Goal: Information Seeking & Learning: Learn about a topic

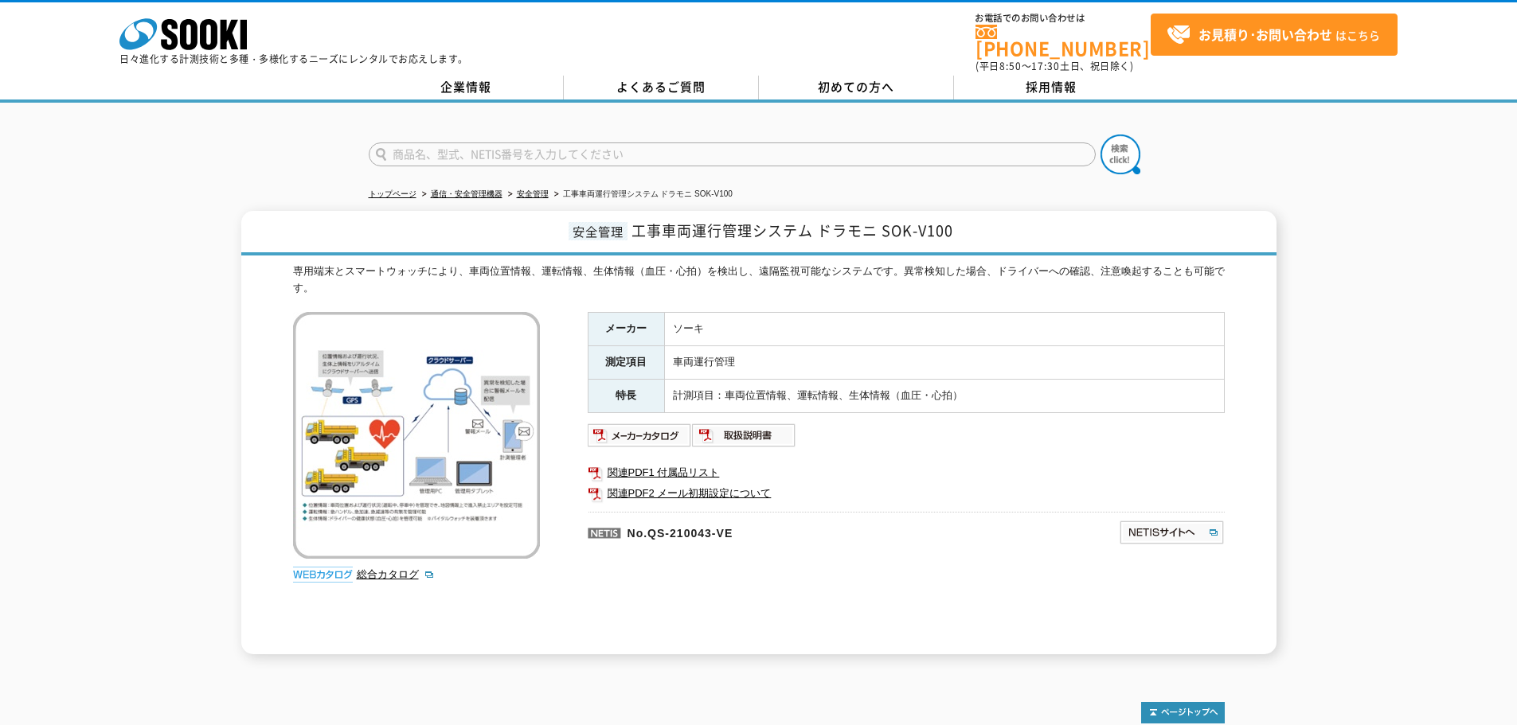
click at [663, 145] on input "text" at bounding box center [732, 155] width 727 height 24
type input "商品名、型式、NETIS番号を入力してください"
click at [640, 84] on link "よくあるご質問" at bounding box center [661, 88] width 195 height 24
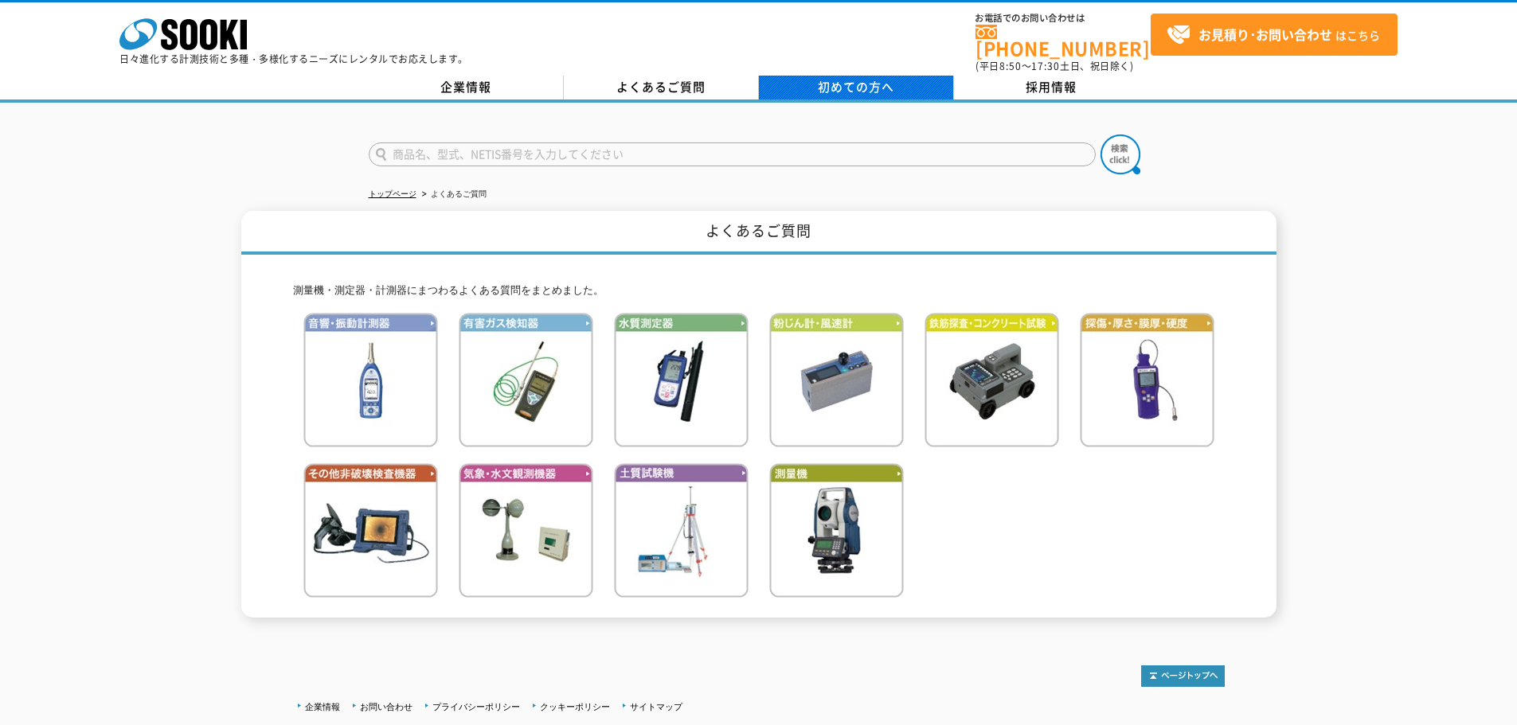
click at [809, 78] on link "初めての方へ" at bounding box center [856, 88] width 195 height 24
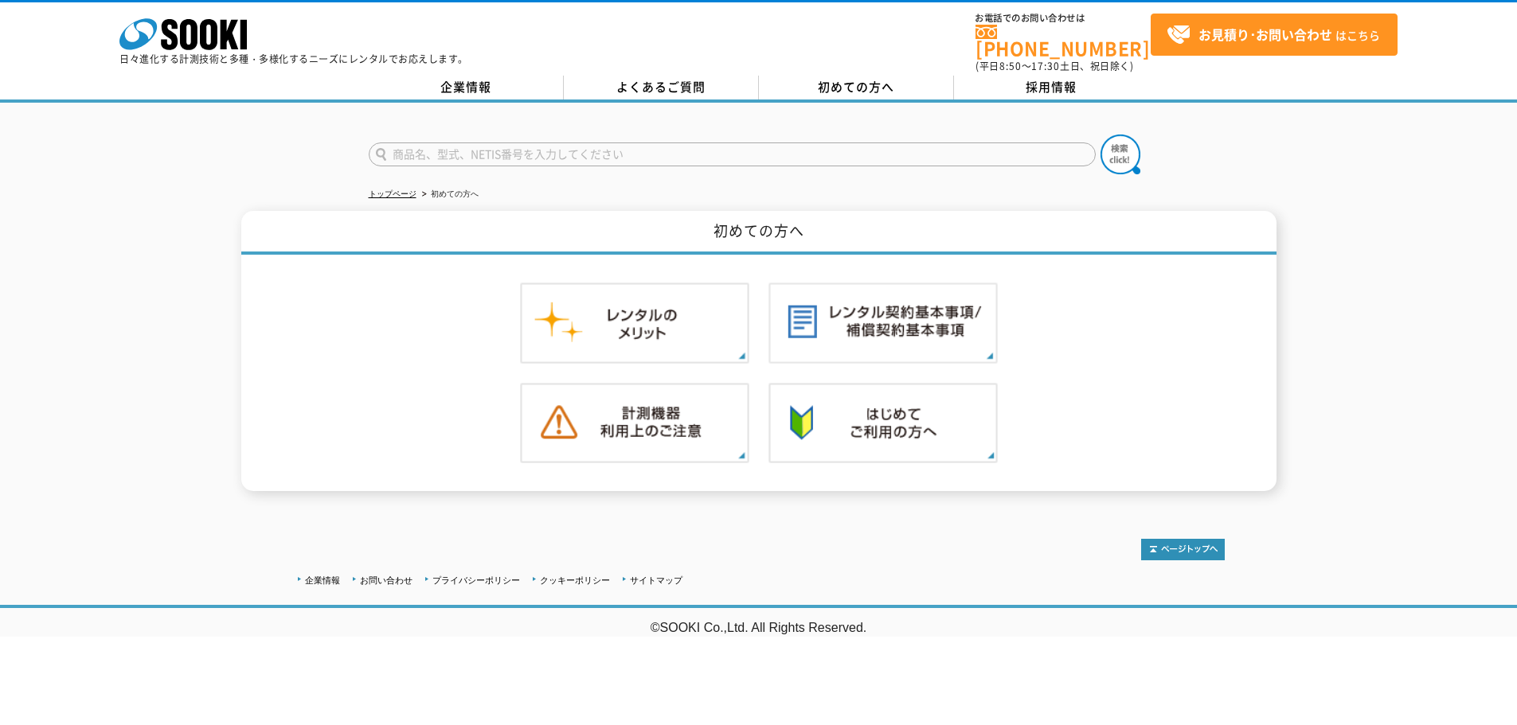
click at [688, 143] on input "text" at bounding box center [732, 155] width 727 height 24
type input "４１A-024"
click at [1100, 135] on button at bounding box center [1120, 155] width 40 height 40
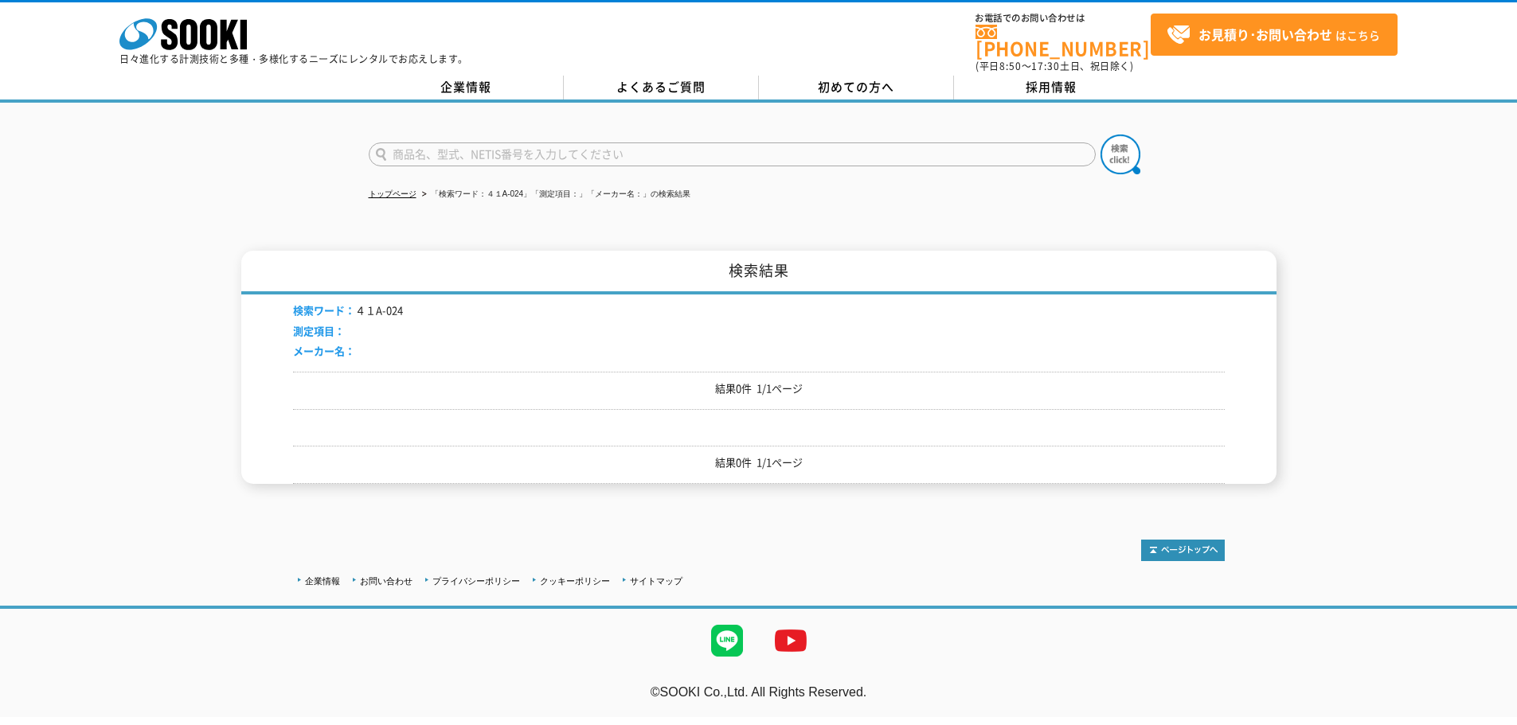
click at [556, 146] on input "text" at bounding box center [732, 155] width 727 height 24
type input "d"
type input "ドラモ二"
click at [1100, 135] on button at bounding box center [1120, 155] width 40 height 40
click at [1126, 156] on img at bounding box center [1120, 155] width 40 height 40
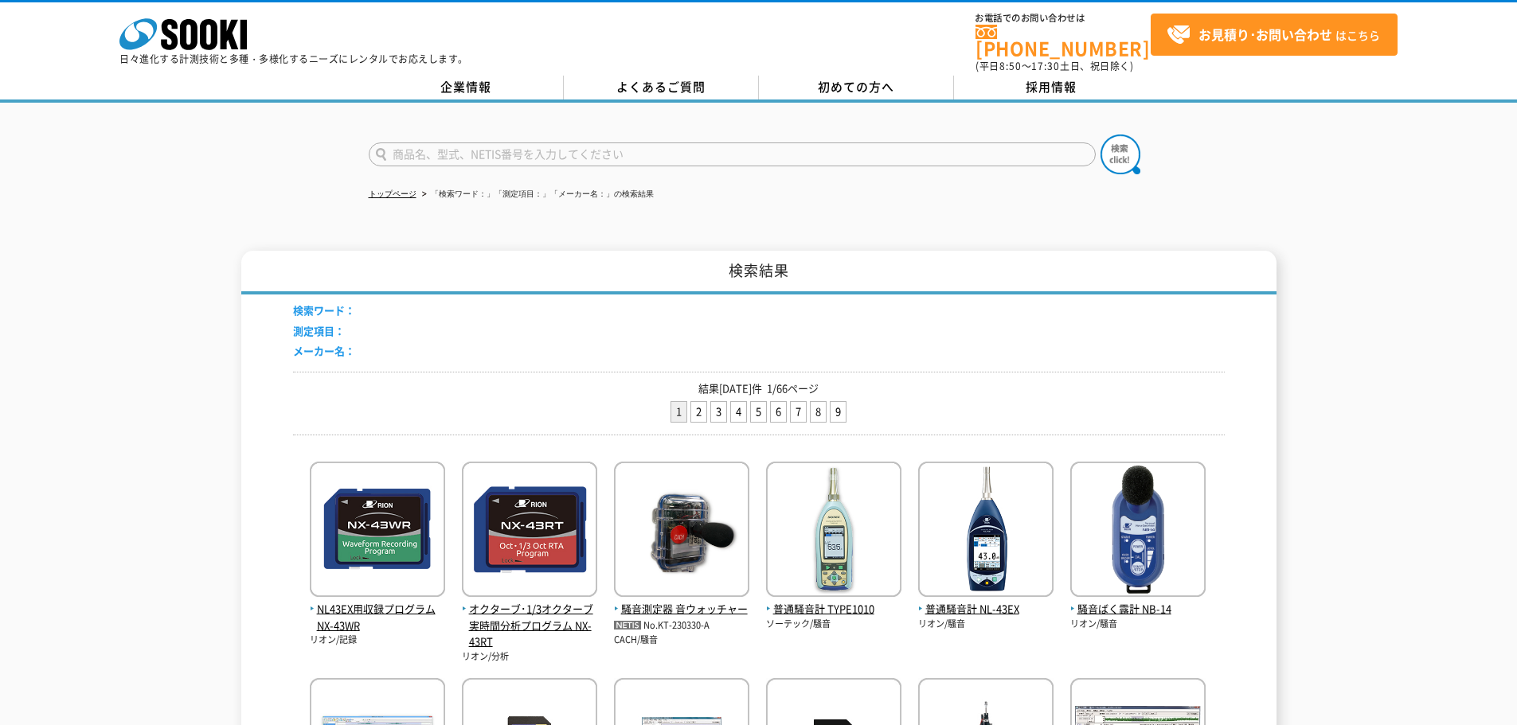
click at [570, 143] on input "text" at bounding box center [732, 155] width 727 height 24
type input "ドラモ二"
click at [1100, 135] on button at bounding box center [1120, 155] width 40 height 40
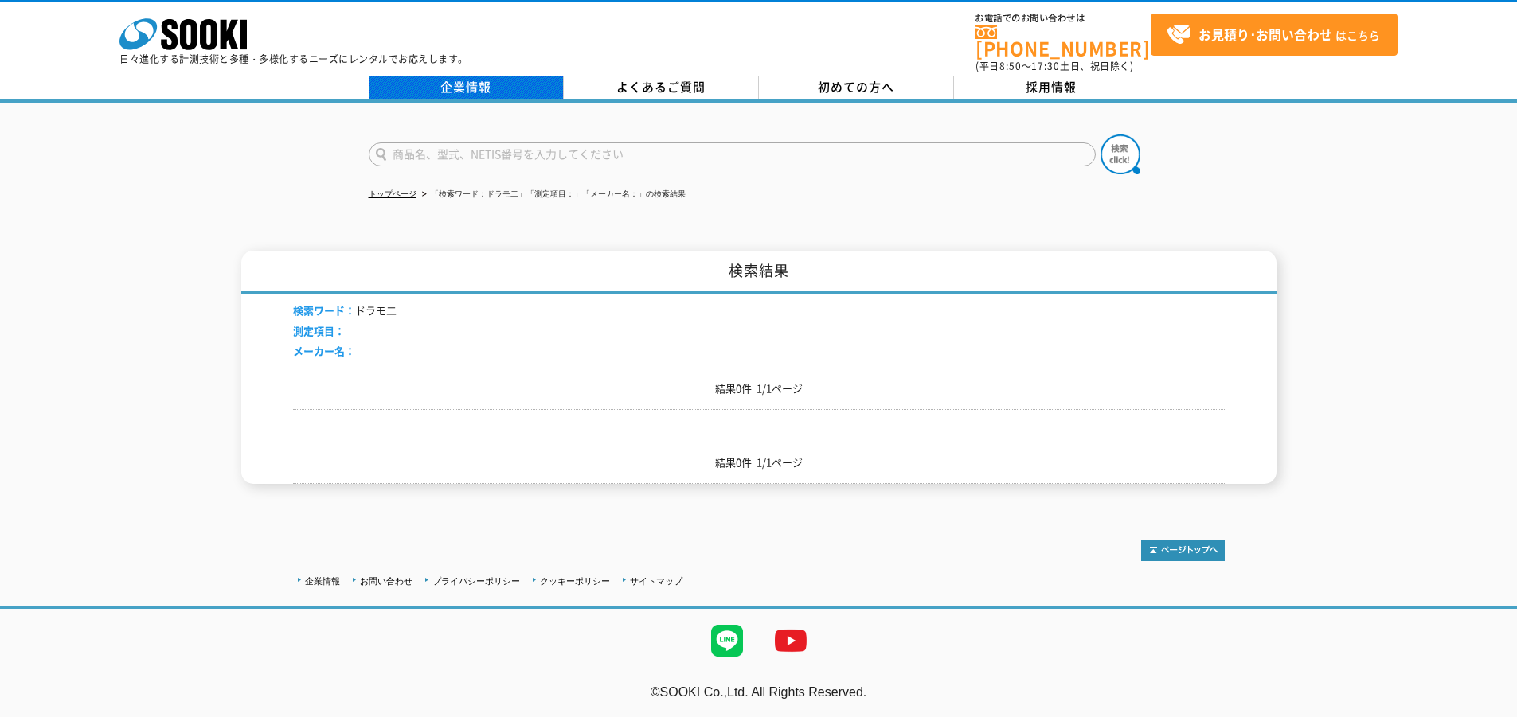
click at [410, 84] on link "企業情報" at bounding box center [466, 88] width 195 height 24
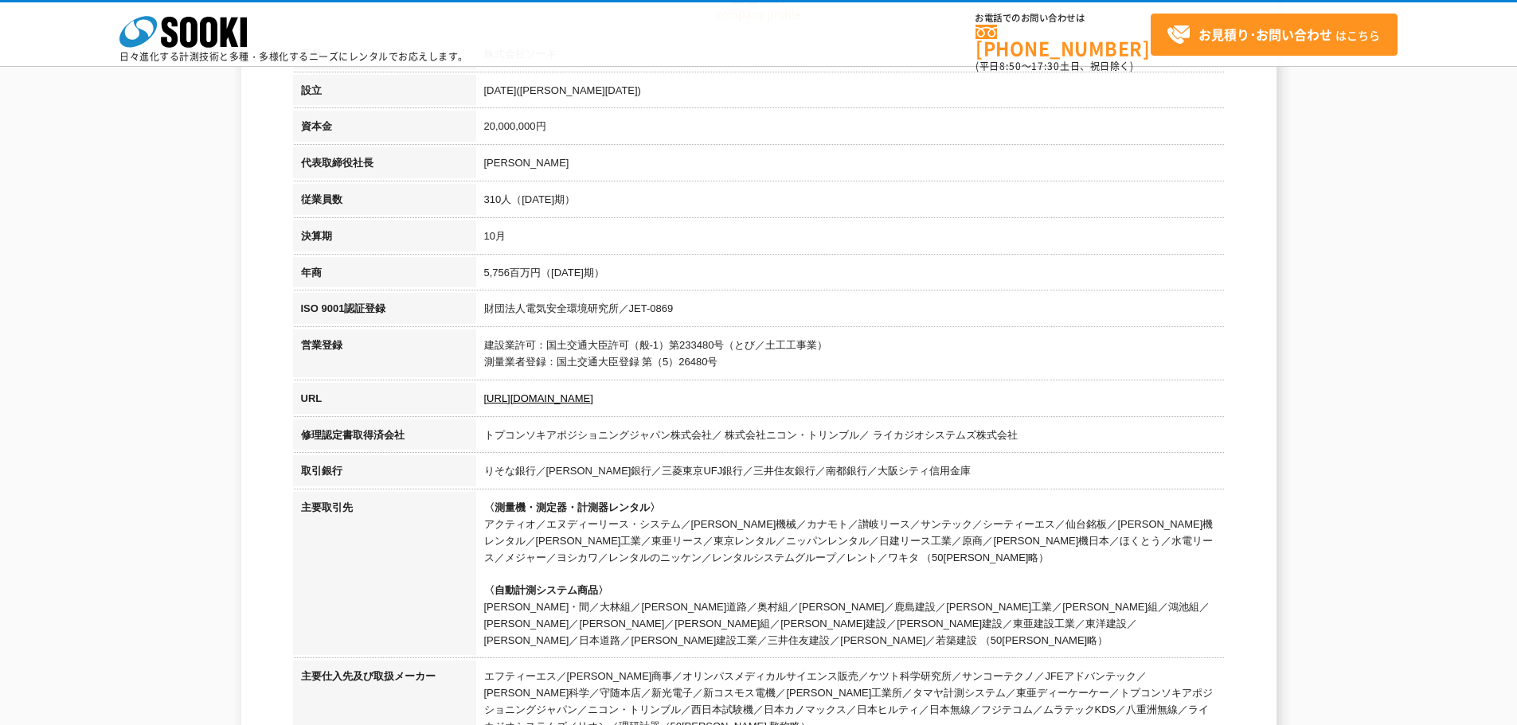
scroll to position [319, 0]
